Goal: Transaction & Acquisition: Subscribe to service/newsletter

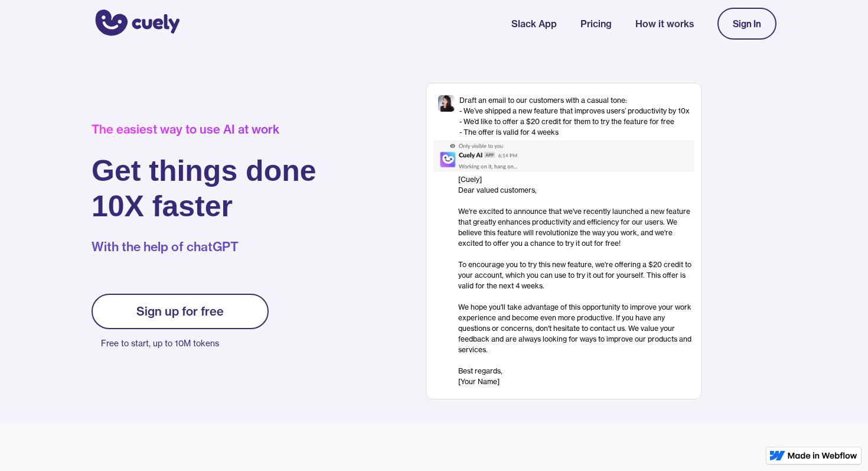
click at [153, 323] on link "Sign up for free" at bounding box center [180, 311] width 177 height 35
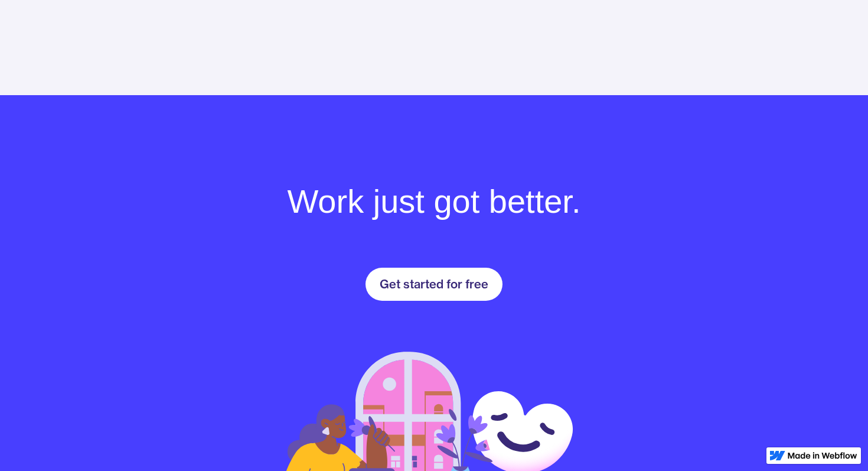
scroll to position [1561, 0]
